Goal: Information Seeking & Learning: Learn about a topic

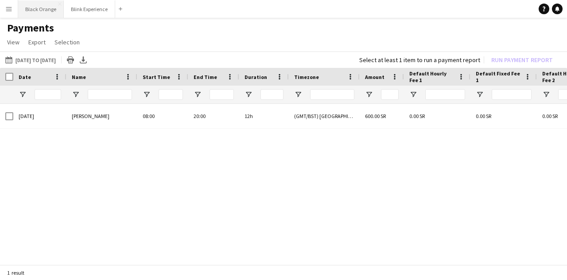
click at [42, 10] on button "Black Orange Close" at bounding box center [41, 8] width 46 height 17
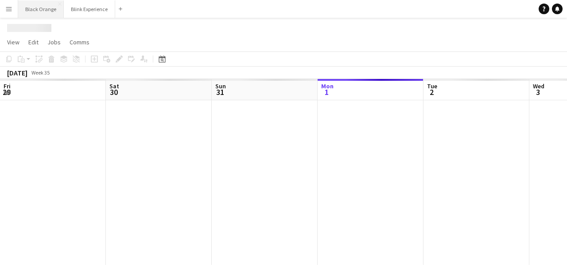
scroll to position [0, 212]
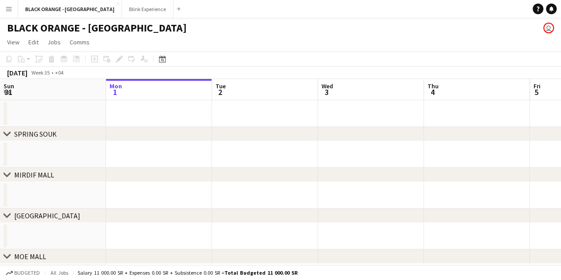
click at [9, 8] on app-icon "Menu" at bounding box center [8, 8] width 7 height 7
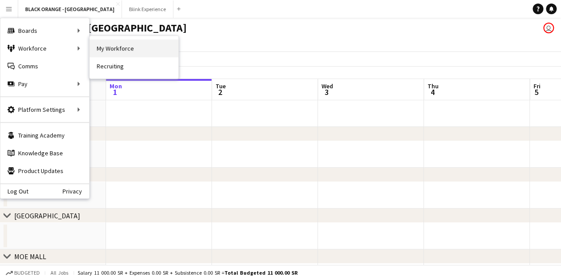
click at [125, 46] on link "My Workforce" at bounding box center [134, 48] width 89 height 18
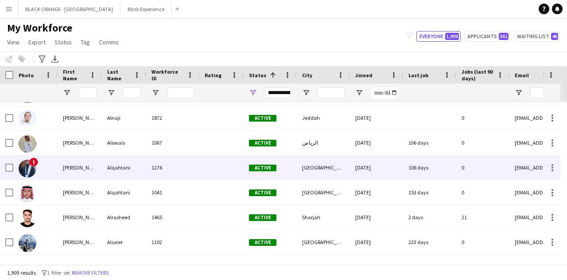
scroll to position [1241, 0]
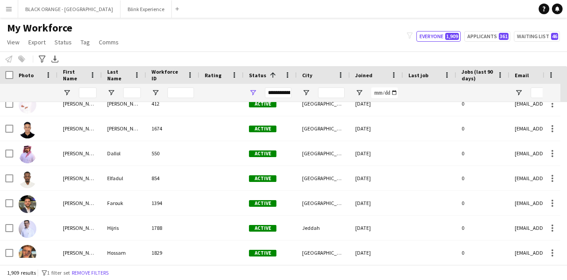
click at [281, 92] on div "**********" at bounding box center [278, 92] width 27 height 11
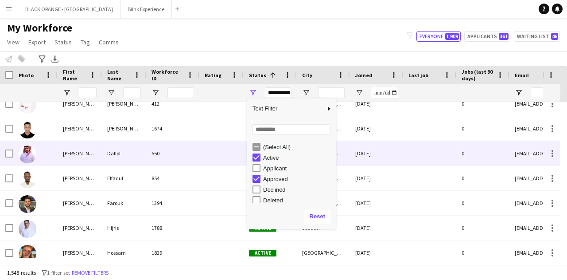
click at [422, 160] on div at bounding box center [429, 153] width 53 height 24
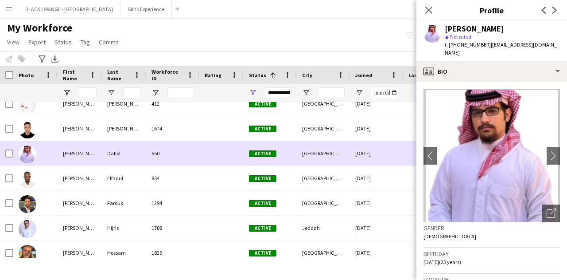
click at [367, 152] on div "[DATE]" at bounding box center [376, 153] width 53 height 24
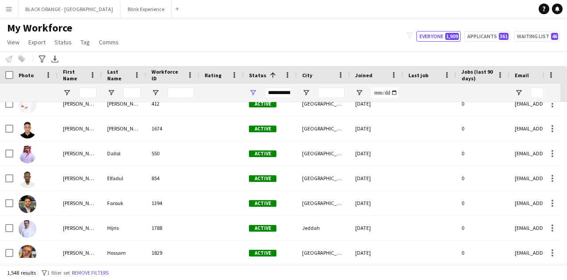
click at [281, 90] on div "**********" at bounding box center [278, 92] width 27 height 11
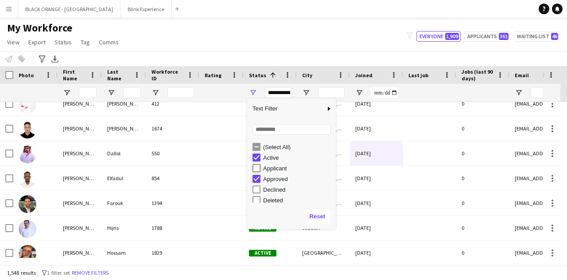
type input "**********"
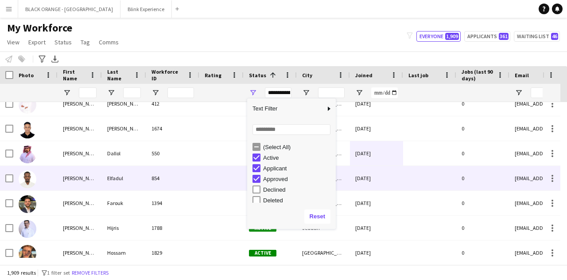
click at [410, 166] on div at bounding box center [429, 178] width 53 height 24
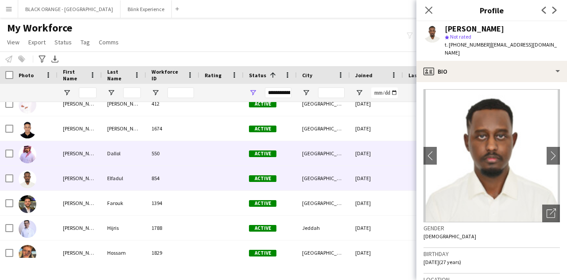
click at [359, 143] on div "[DATE]" at bounding box center [376, 153] width 53 height 24
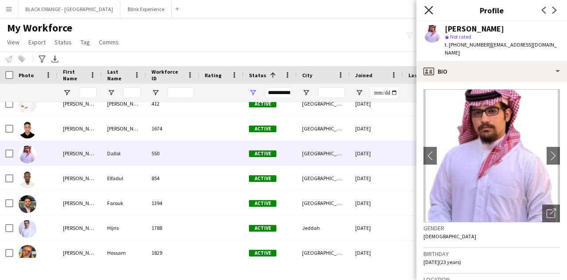
click at [427, 8] on icon "Close pop-in" at bounding box center [429, 10] width 8 height 8
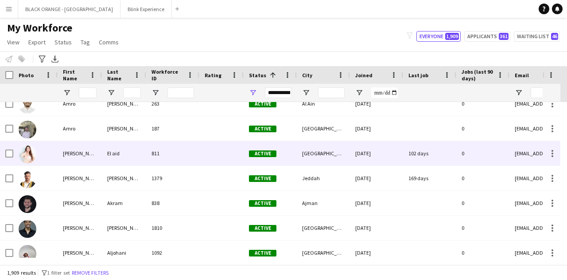
click at [56, 149] on div at bounding box center [35, 153] width 44 height 24
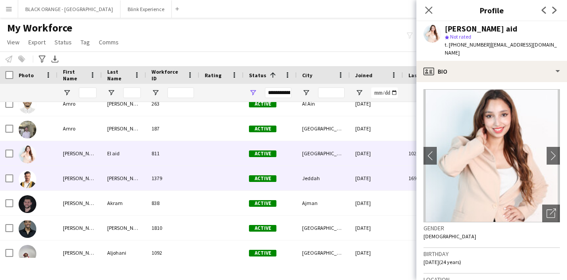
click at [57, 178] on div at bounding box center [35, 178] width 44 height 24
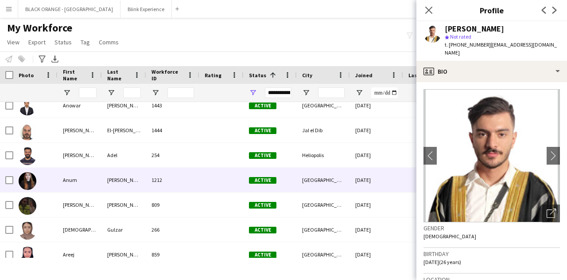
click at [57, 170] on div at bounding box center [35, 180] width 44 height 24
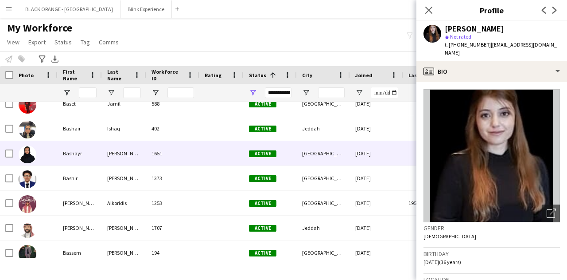
click at [45, 152] on div at bounding box center [35, 153] width 44 height 24
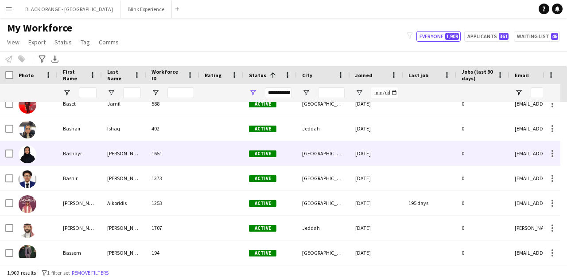
click at [56, 153] on div at bounding box center [35, 153] width 44 height 24
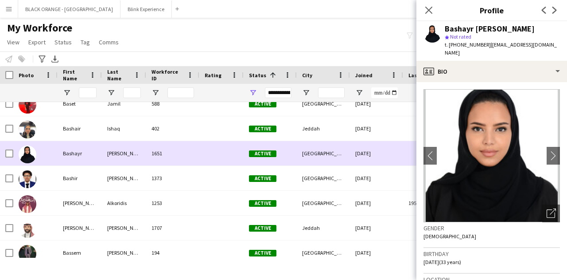
click at [56, 153] on div at bounding box center [35, 153] width 44 height 24
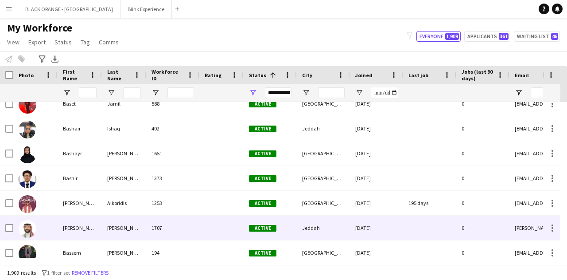
click at [60, 220] on div "[PERSON_NAME]" at bounding box center [80, 227] width 44 height 24
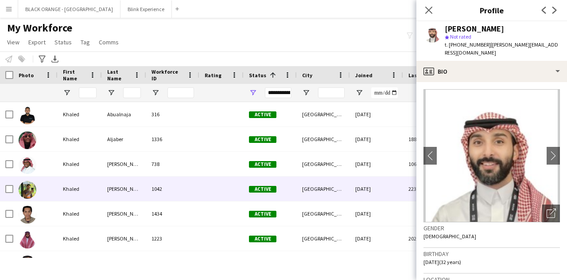
click at [53, 186] on div at bounding box center [35, 188] width 44 height 24
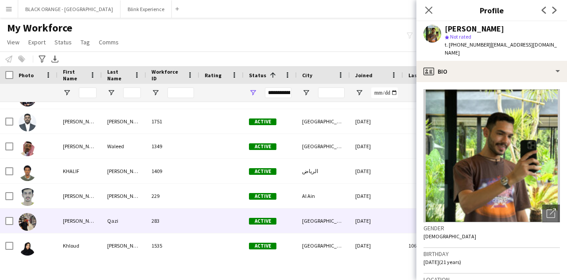
click at [50, 223] on div at bounding box center [35, 220] width 44 height 24
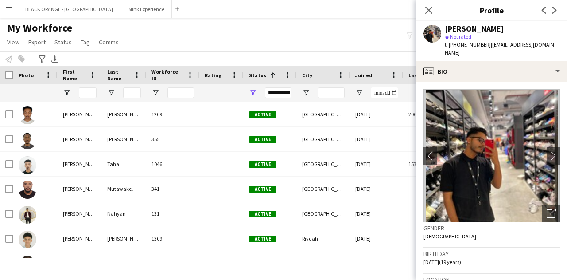
click at [215, 39] on div "My Workforce View Views Default view New view Update view Delete view Edit name…" at bounding box center [283, 36] width 567 height 30
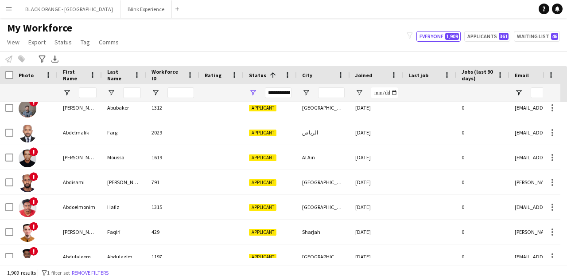
click at [273, 95] on div "**********" at bounding box center [278, 92] width 27 height 11
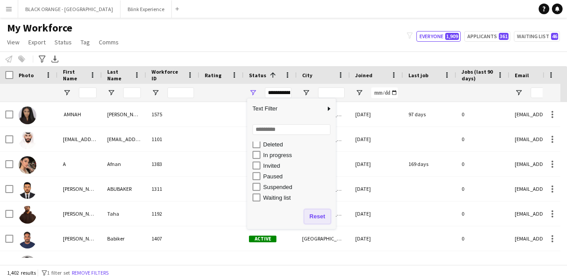
click at [324, 218] on button "Reset" at bounding box center [318, 216] width 26 height 14
click at [317, 215] on button "Reset" at bounding box center [318, 216] width 26 height 14
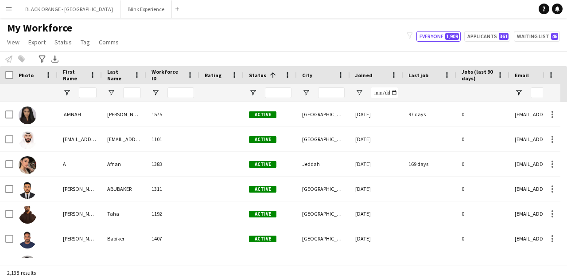
click at [279, 42] on div "My Workforce View Views Default view New view Update view Delete view Edit name…" at bounding box center [283, 36] width 567 height 30
drag, startPoint x: 428, startPoint y: 0, endPoint x: 265, endPoint y: 27, distance: 165.7
click at [265, 27] on div "My Workforce View Views Default view New view Update view Delete view Edit name…" at bounding box center [283, 36] width 567 height 30
click at [252, 94] on span "Open Filter Menu" at bounding box center [253, 93] width 8 height 8
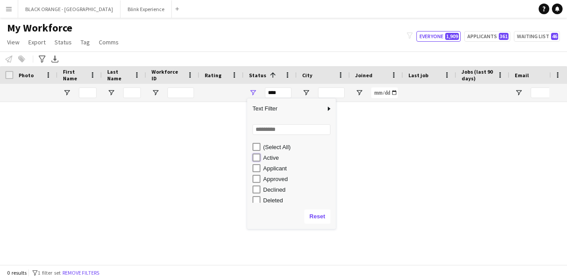
type input "**********"
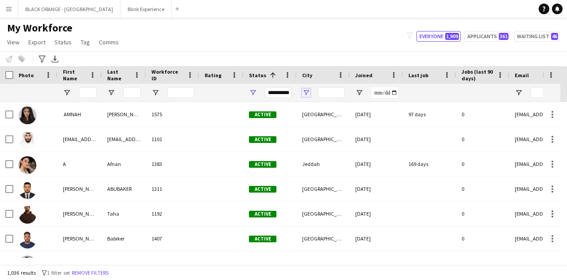
click at [307, 90] on span "Open Filter Menu" at bounding box center [306, 93] width 8 height 8
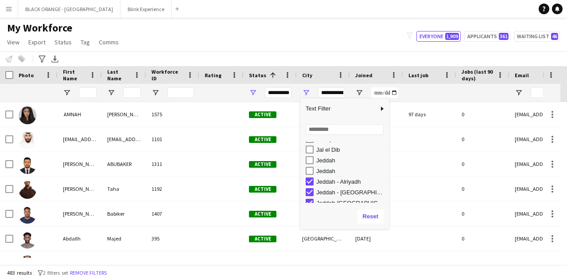
scroll to position [379, 0]
click at [310, 176] on div "Jeddah" at bounding box center [347, 172] width 83 height 11
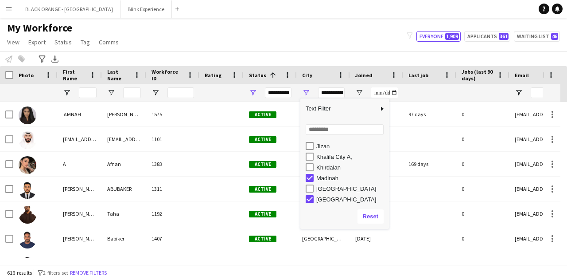
scroll to position [425, 0]
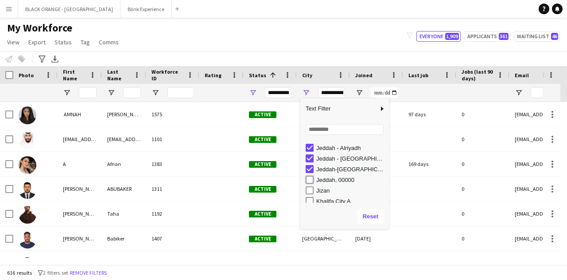
type input "**********"
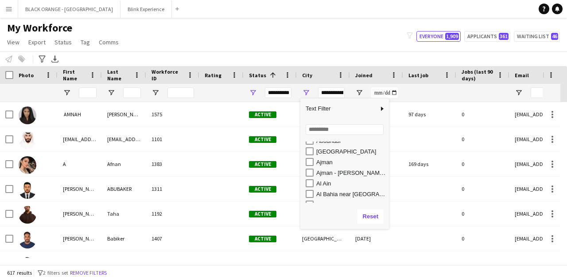
scroll to position [0, 0]
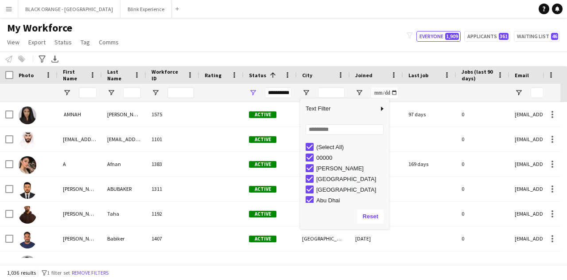
click at [296, 100] on div "**********" at bounding box center [270, 93] width 53 height 18
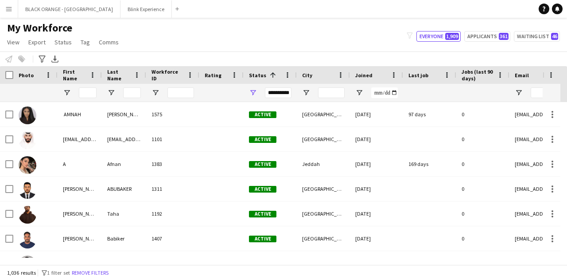
click at [301, 93] on div at bounding box center [323, 93] width 53 height 18
click at [310, 93] on span "Open Filter Menu" at bounding box center [306, 93] width 8 height 8
click at [298, 97] on div at bounding box center [323, 93] width 53 height 18
click at [256, 91] on span "Open Filter Menu" at bounding box center [253, 93] width 8 height 8
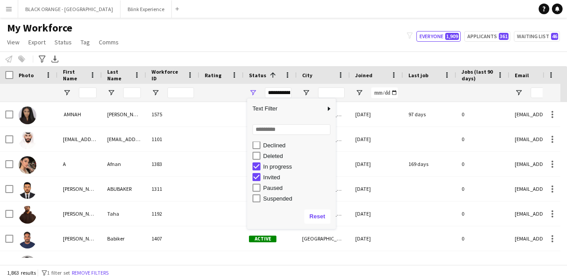
scroll to position [56, 0]
click at [270, 32] on div "My Workforce View Views Default view New view Update view Delete view Edit name…" at bounding box center [283, 36] width 567 height 30
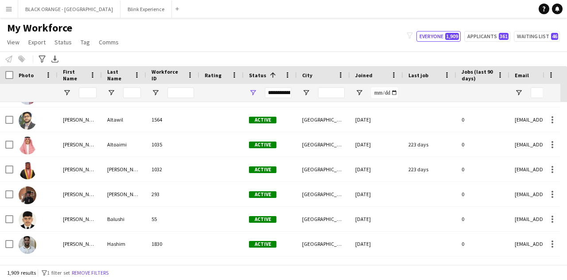
scroll to position [1285, 0]
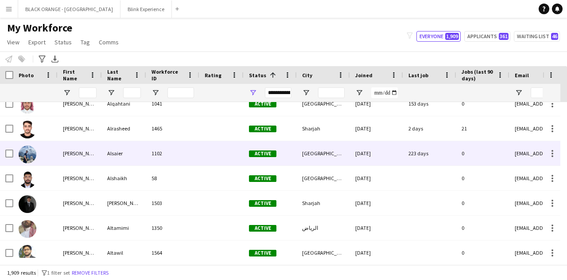
click at [55, 153] on div at bounding box center [35, 153] width 44 height 24
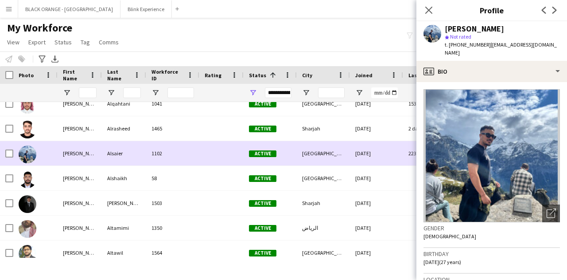
click at [59, 155] on div "[PERSON_NAME]" at bounding box center [80, 153] width 44 height 24
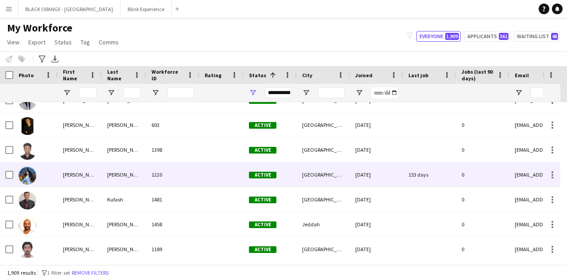
click at [55, 177] on div at bounding box center [35, 174] width 44 height 24
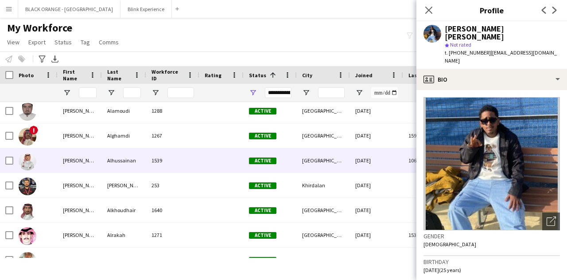
click at [54, 156] on div at bounding box center [35, 160] width 44 height 24
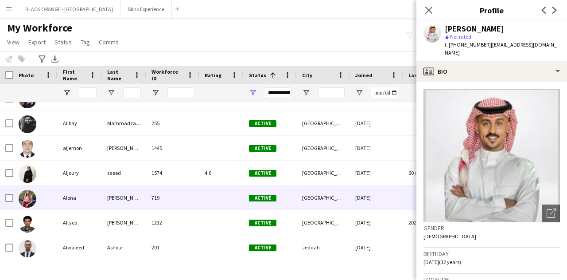
click at [48, 192] on div at bounding box center [35, 197] width 44 height 24
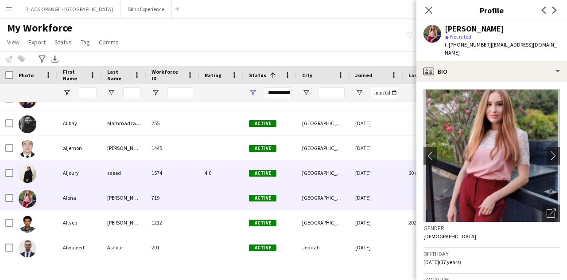
click at [45, 170] on div at bounding box center [35, 172] width 44 height 24
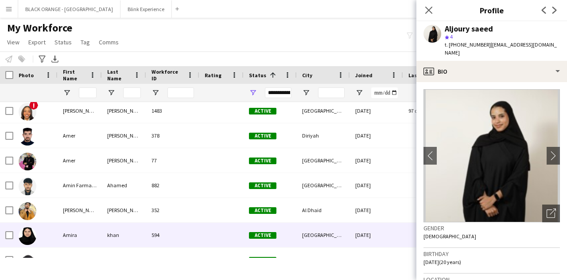
click at [51, 223] on div at bounding box center [35, 235] width 44 height 24
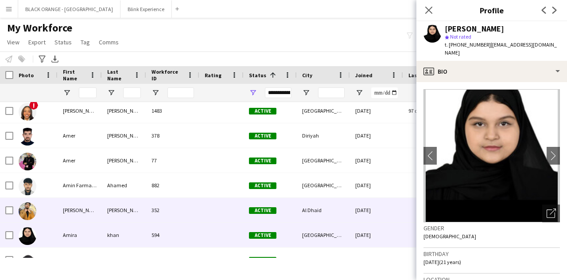
click at [56, 205] on div at bounding box center [35, 210] width 44 height 24
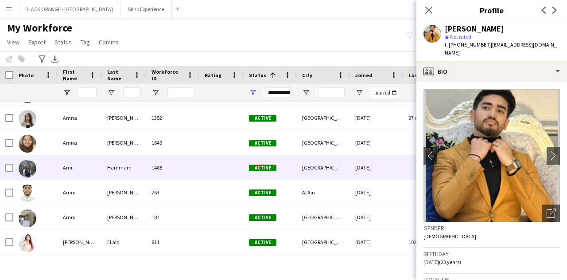
click at [59, 167] on div "Amr" at bounding box center [80, 167] width 44 height 24
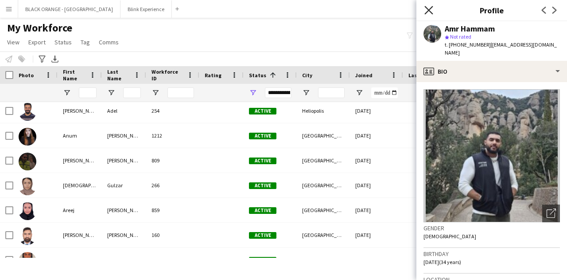
click at [430, 8] on icon "Close pop-in" at bounding box center [429, 10] width 8 height 8
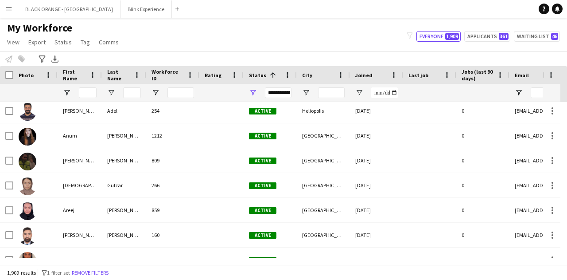
click at [281, 94] on div "**********" at bounding box center [278, 92] width 27 height 11
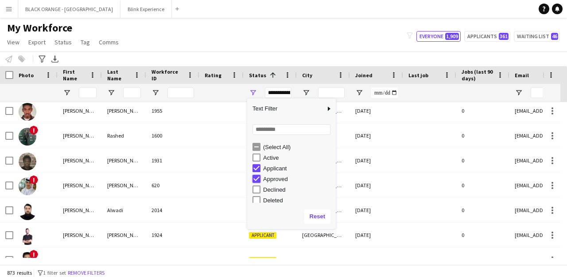
type input "**********"
click at [252, 56] on div "Notify workforce Add to tag Select at least one crew to tag him or her. Advance…" at bounding box center [283, 58] width 567 height 15
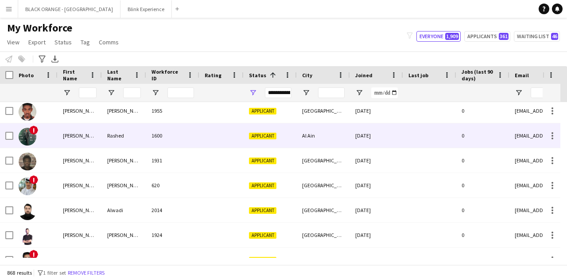
click at [63, 137] on div "[PERSON_NAME]" at bounding box center [80, 135] width 44 height 24
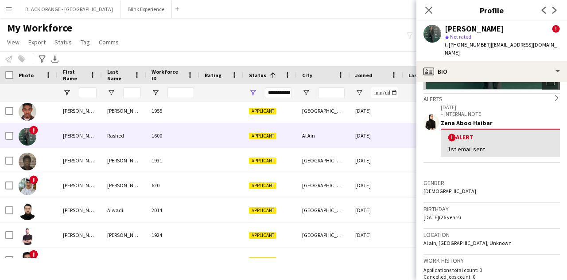
scroll to position [133, 0]
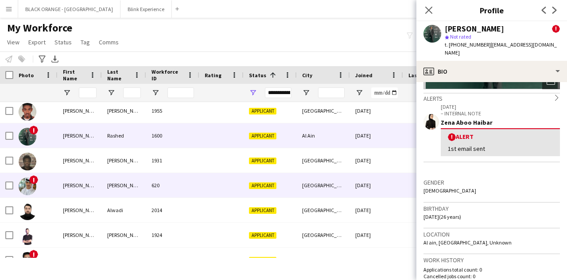
click at [47, 186] on div "!" at bounding box center [35, 185] width 44 height 24
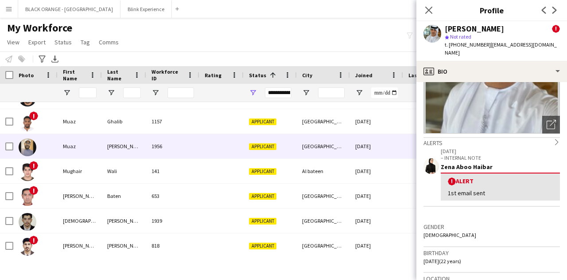
scroll to position [6068, 0]
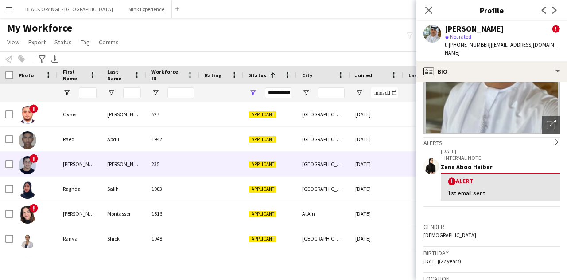
click at [56, 162] on div "!" at bounding box center [35, 164] width 44 height 24
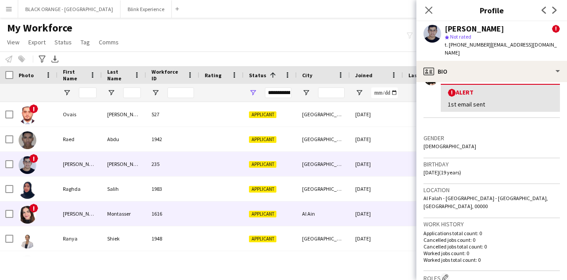
click at [36, 215] on img at bounding box center [28, 215] width 18 height 18
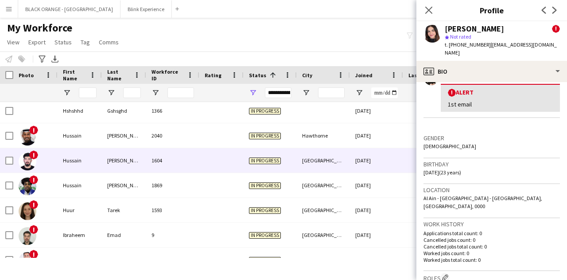
click at [57, 163] on div "!" at bounding box center [35, 160] width 44 height 24
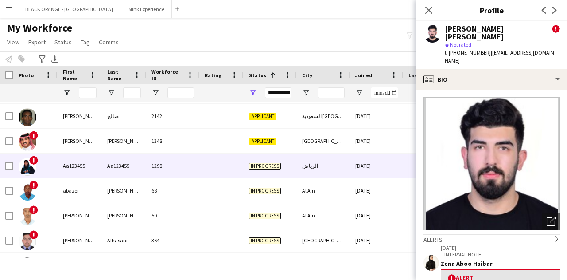
click at [71, 168] on div "Aa123455" at bounding box center [80, 165] width 44 height 24
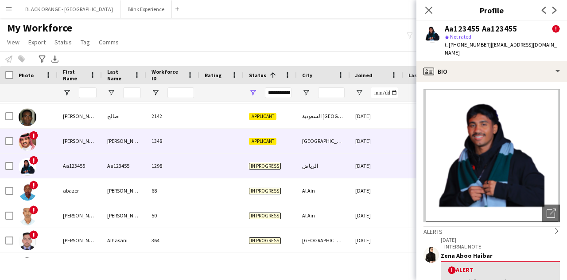
click at [72, 143] on div "[PERSON_NAME] القحطاني" at bounding box center [80, 141] width 44 height 24
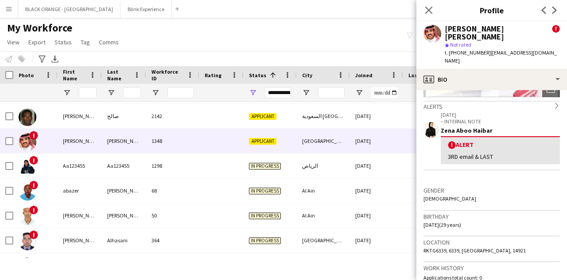
click at [453, 141] on span "!" at bounding box center [452, 145] width 8 height 8
click at [554, 102] on icon "chevron-right" at bounding box center [557, 105] width 6 height 6
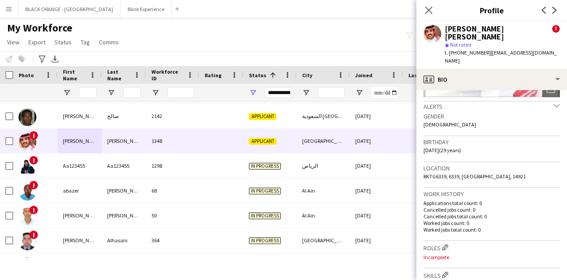
click at [554, 102] on icon "chevron-down" at bounding box center [557, 105] width 6 height 6
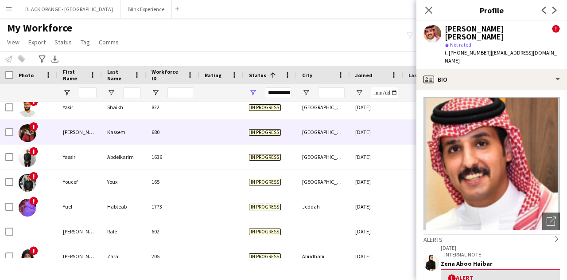
click at [56, 133] on div "!" at bounding box center [35, 132] width 44 height 24
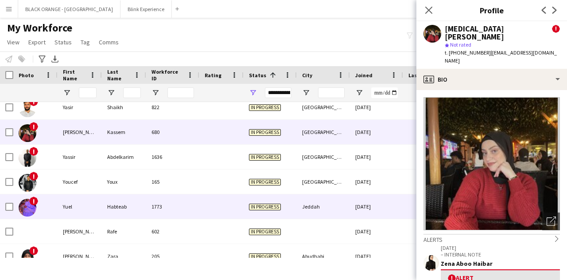
click at [69, 201] on div "Yuel" at bounding box center [80, 206] width 44 height 24
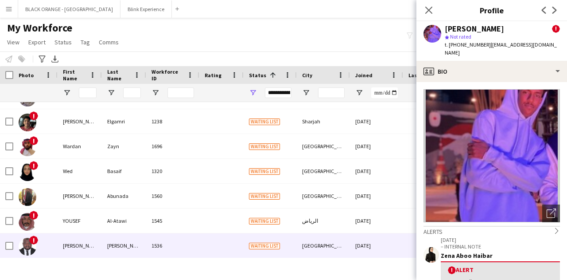
click at [42, 250] on div "!" at bounding box center [35, 245] width 44 height 24
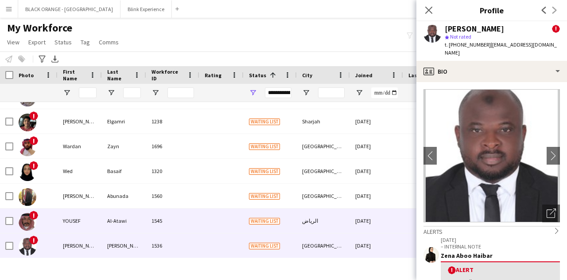
click at [49, 210] on div "!" at bounding box center [35, 220] width 44 height 24
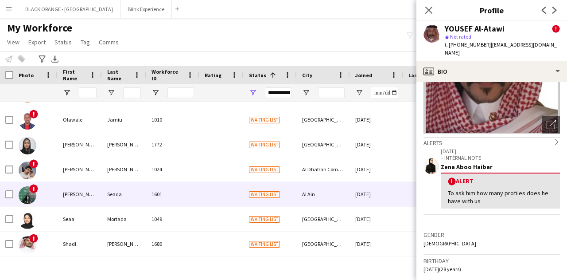
click at [54, 193] on div "!" at bounding box center [35, 194] width 44 height 24
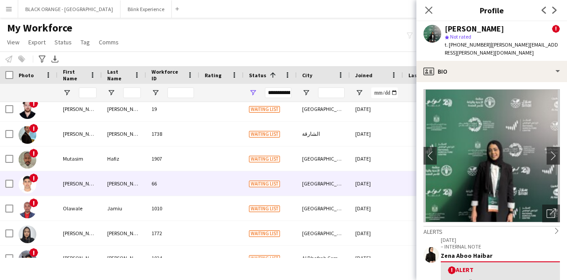
click at [54, 194] on div "!" at bounding box center [35, 183] width 44 height 24
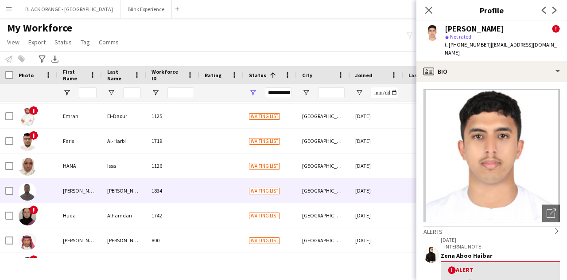
click at [54, 194] on div at bounding box center [35, 190] width 44 height 24
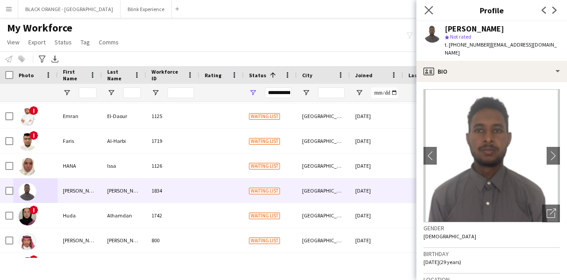
click at [423, 5] on app-icon "Close pop-in" at bounding box center [429, 10] width 13 height 13
